Goal: Information Seeking & Learning: Compare options

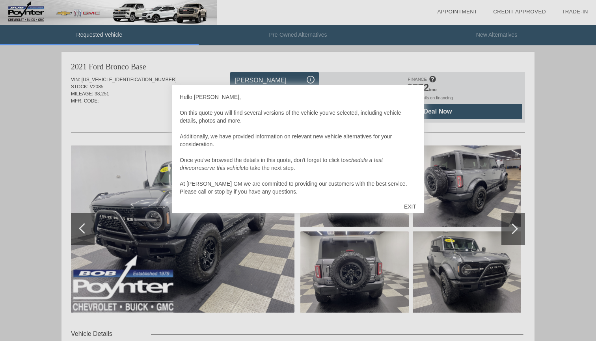
click at [412, 207] on div "EXIT" at bounding box center [410, 207] width 28 height 24
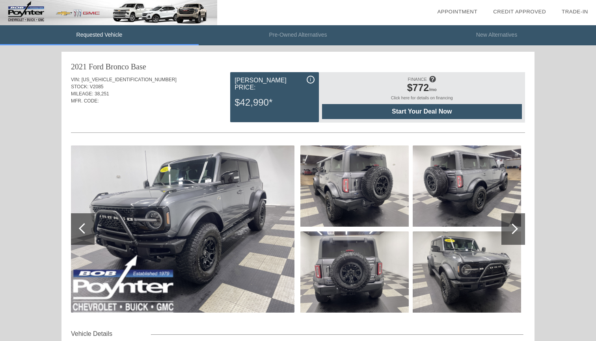
click at [239, 214] on img at bounding box center [183, 228] width 224 height 167
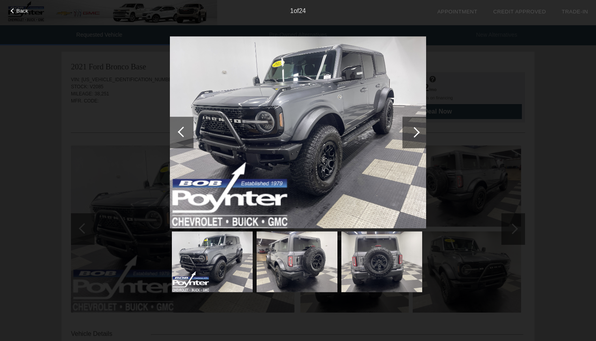
click at [409, 138] on div at bounding box center [415, 133] width 24 height 32
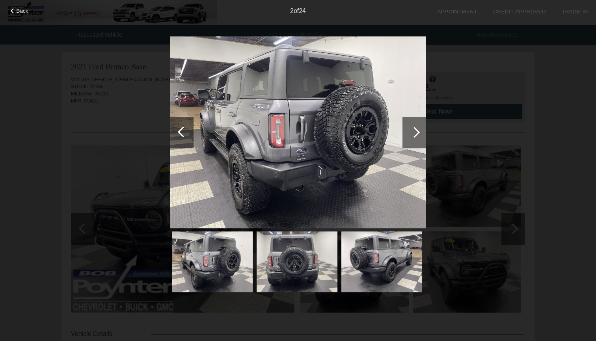
click at [409, 138] on div at bounding box center [415, 133] width 24 height 32
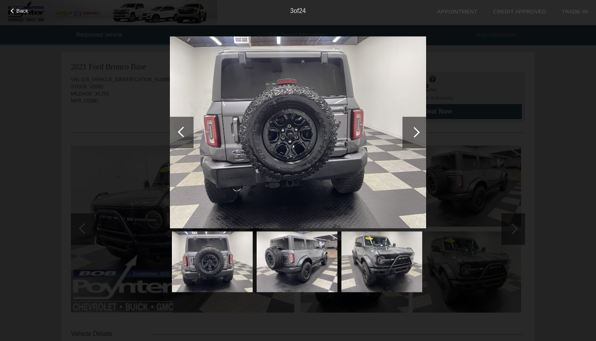
click at [409, 138] on div at bounding box center [415, 133] width 24 height 32
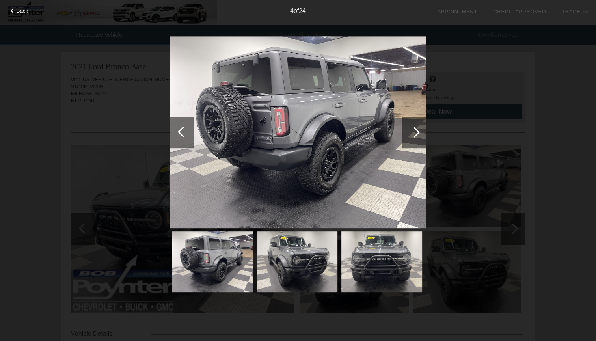
click at [409, 138] on div at bounding box center [415, 133] width 24 height 32
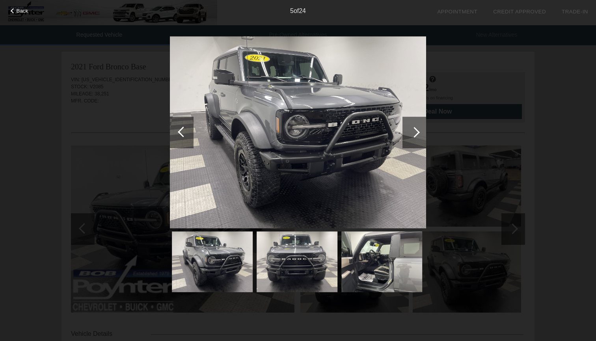
click at [409, 138] on div at bounding box center [415, 133] width 24 height 32
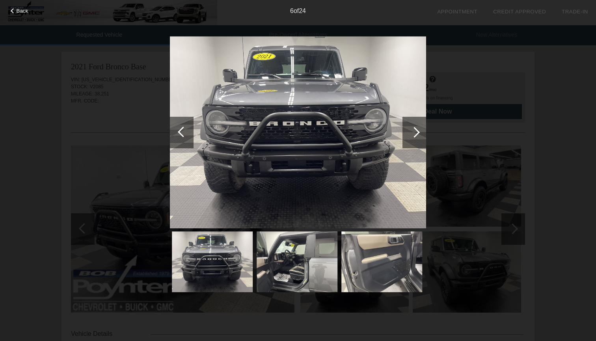
click at [409, 138] on div at bounding box center [415, 133] width 24 height 32
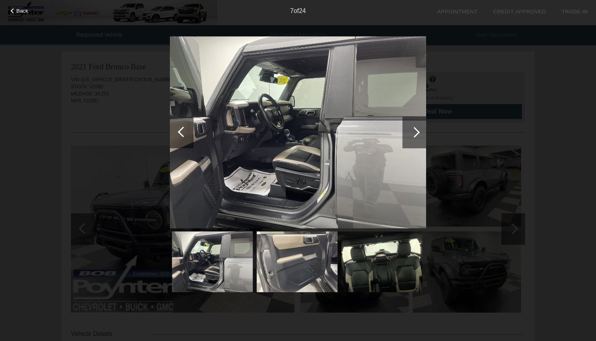
click at [409, 138] on div at bounding box center [415, 133] width 24 height 32
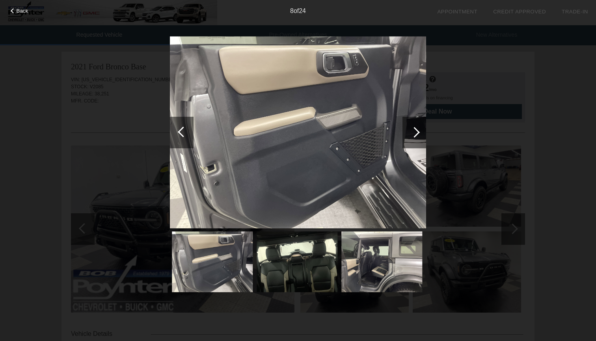
click at [409, 138] on div at bounding box center [415, 133] width 24 height 32
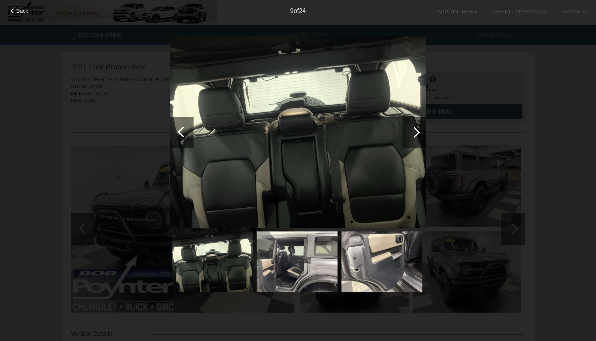
click at [409, 138] on div at bounding box center [415, 133] width 24 height 32
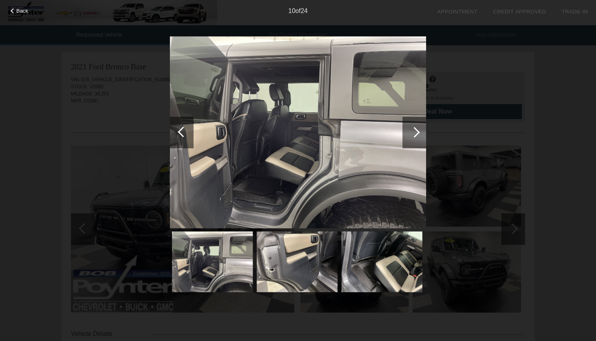
click at [409, 138] on div at bounding box center [415, 133] width 24 height 32
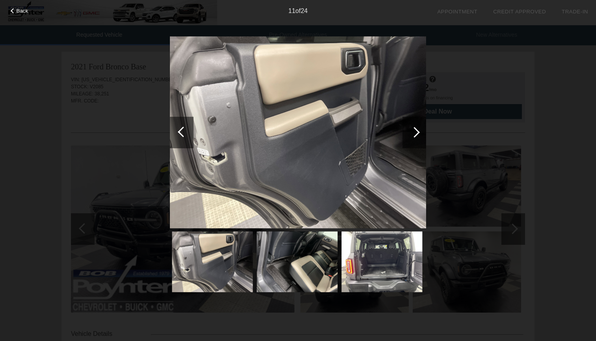
click at [409, 138] on div at bounding box center [415, 133] width 24 height 32
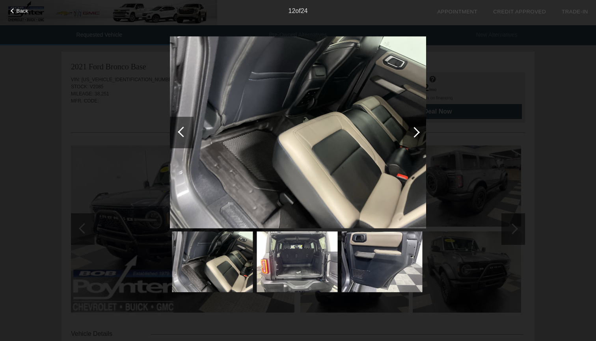
click at [409, 138] on div at bounding box center [415, 133] width 24 height 32
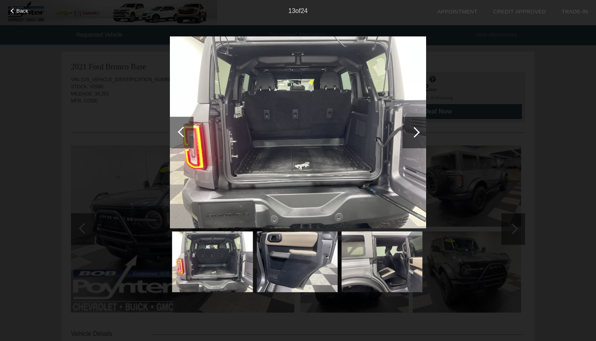
click at [409, 138] on div at bounding box center [415, 133] width 24 height 32
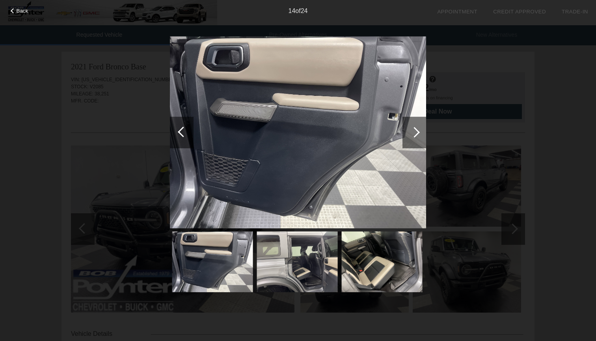
click at [409, 138] on div at bounding box center [415, 133] width 24 height 32
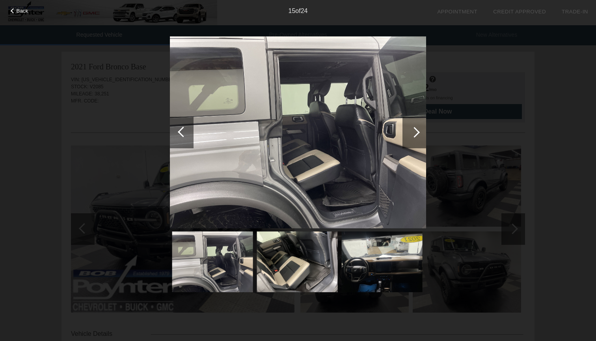
click at [409, 138] on div at bounding box center [415, 133] width 24 height 32
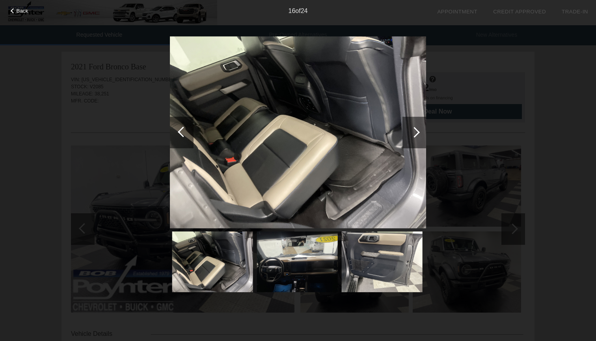
click at [409, 138] on div at bounding box center [415, 133] width 24 height 32
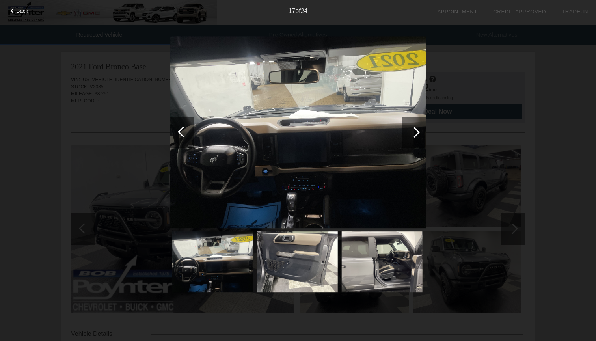
click at [409, 138] on div at bounding box center [415, 133] width 24 height 32
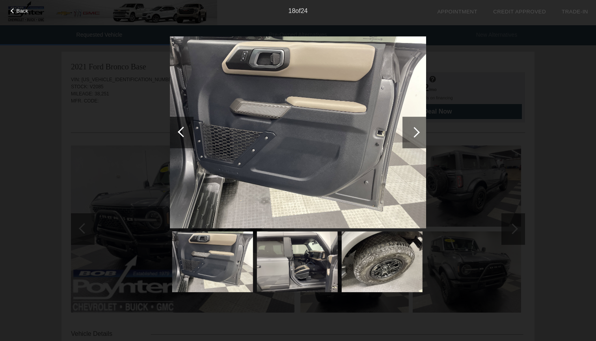
click at [409, 138] on div at bounding box center [415, 133] width 24 height 32
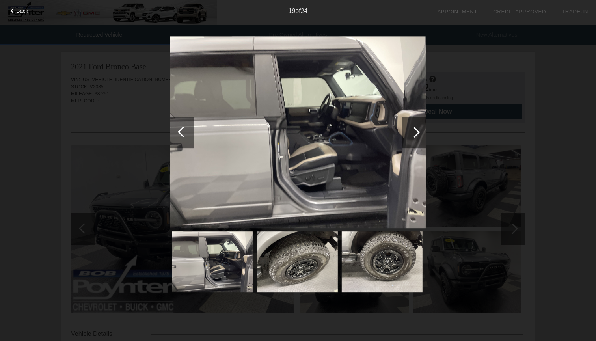
click at [409, 138] on div at bounding box center [415, 133] width 24 height 32
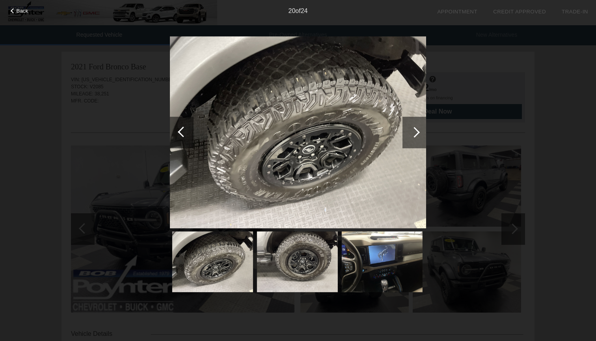
click at [409, 138] on div at bounding box center [415, 133] width 24 height 32
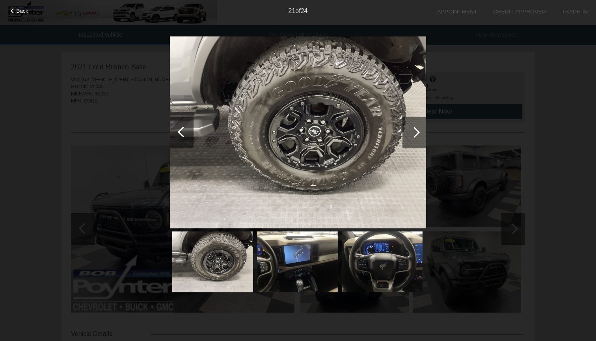
click at [409, 138] on div at bounding box center [415, 133] width 24 height 32
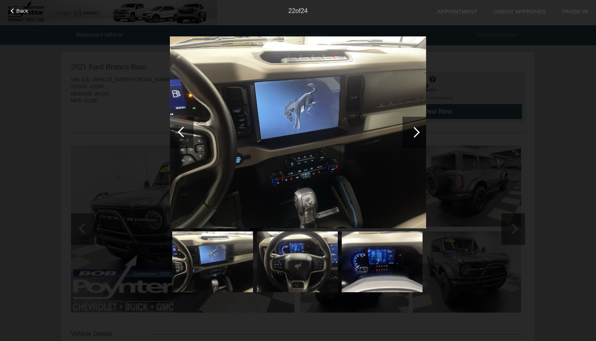
click at [409, 138] on div at bounding box center [415, 133] width 24 height 32
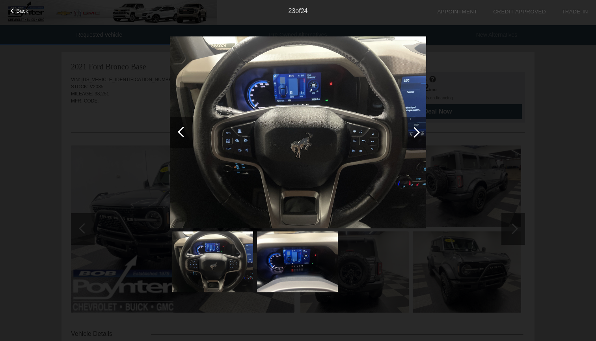
click at [409, 138] on div at bounding box center [415, 133] width 24 height 32
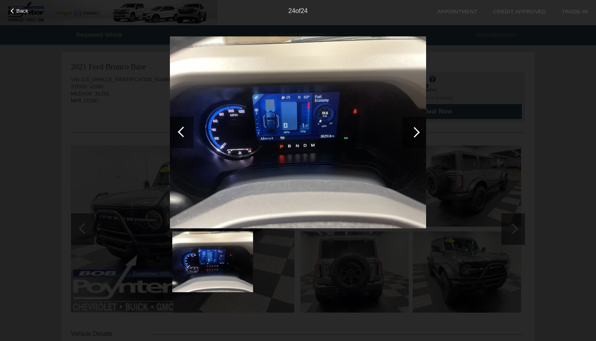
click at [409, 138] on div at bounding box center [415, 133] width 24 height 32
click at [23, 10] on span "Back" at bounding box center [23, 11] width 12 height 6
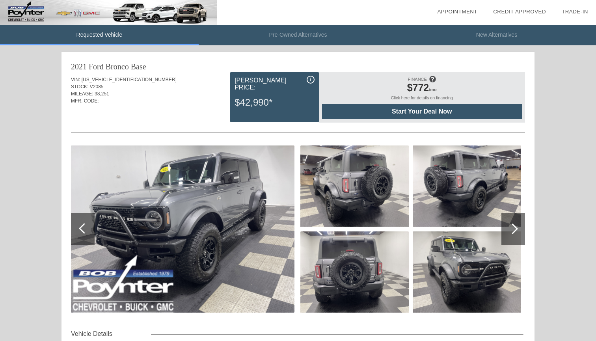
click at [305, 37] on li "Pre-Owned Alternatives" at bounding box center [298, 35] width 199 height 20
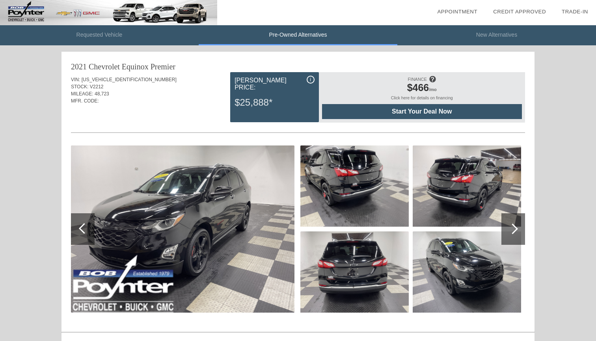
click at [487, 35] on li "New Alternatives" at bounding box center [496, 35] width 199 height 20
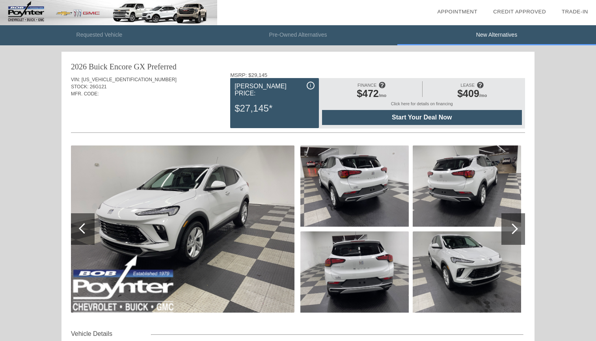
click at [112, 39] on li "Requested Vehicle" at bounding box center [99, 35] width 199 height 20
